Goal: Communication & Community: Answer question/provide support

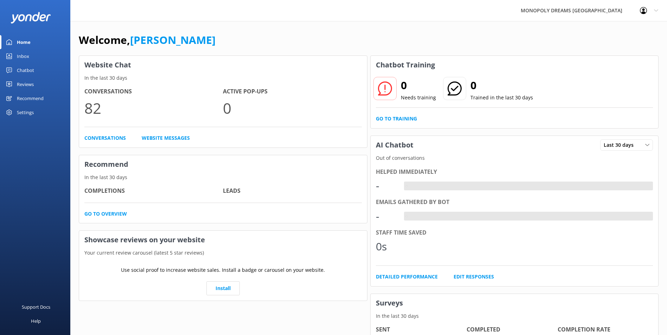
click at [36, 55] on link "Inbox" at bounding box center [35, 56] width 70 height 14
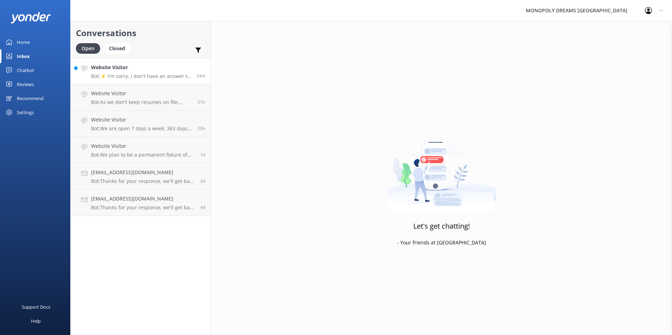
click at [146, 83] on link "Website Visitor Bot: ⚡ I'm sorry, I don't have an answer to your question. Coul…" at bounding box center [141, 71] width 140 height 26
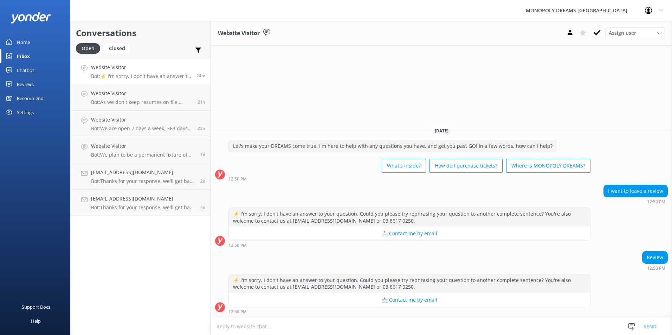
click at [24, 43] on div "Home" at bounding box center [23, 42] width 13 height 14
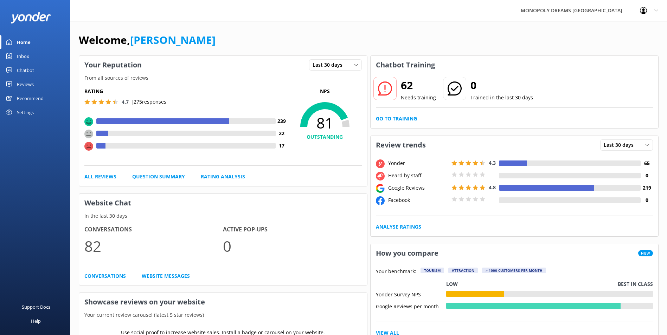
click at [34, 55] on link "Inbox" at bounding box center [35, 56] width 70 height 14
